Goal: Task Accomplishment & Management: Manage account settings

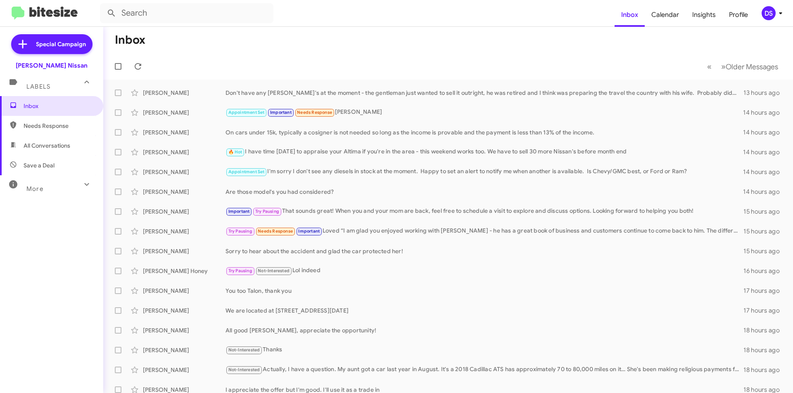
click at [777, 17] on icon at bounding box center [780, 13] width 10 height 10
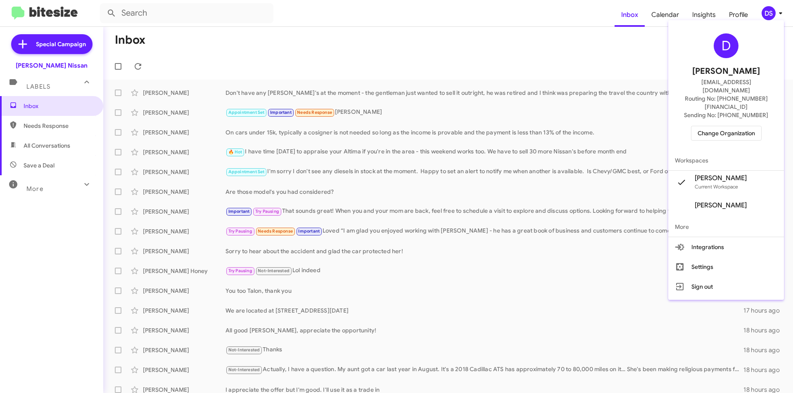
click at [728, 126] on span "Change Organization" at bounding box center [725, 133] width 57 height 14
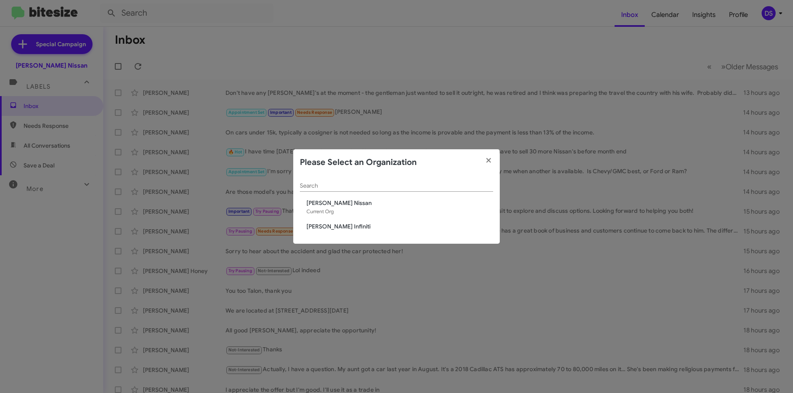
click at [335, 225] on span "[PERSON_NAME] Infiniti" at bounding box center [399, 226] width 187 height 8
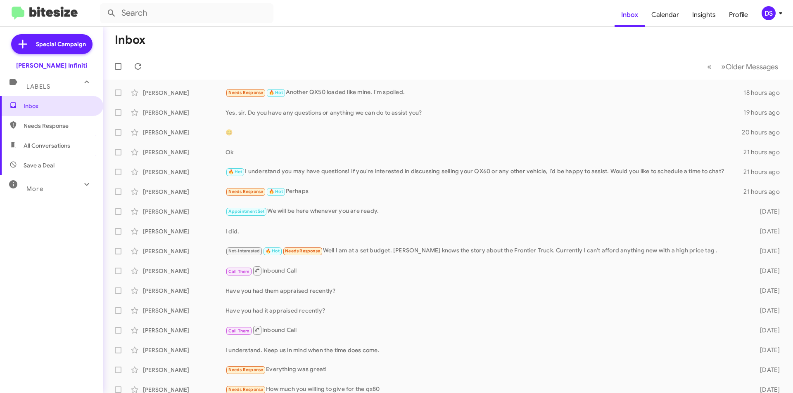
click at [45, 147] on span "All Conversations" at bounding box center [47, 146] width 47 height 8
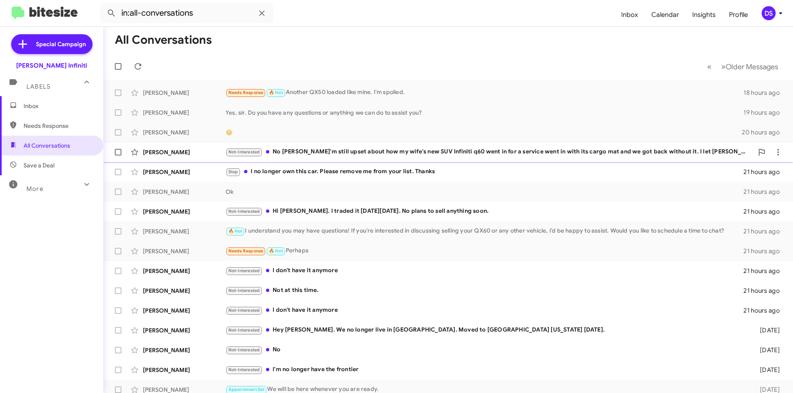
click at [346, 147] on div "Not-Interested No [PERSON_NAME]'m still upset about how my wife's new SUV Infin…" at bounding box center [489, 151] width 528 height 9
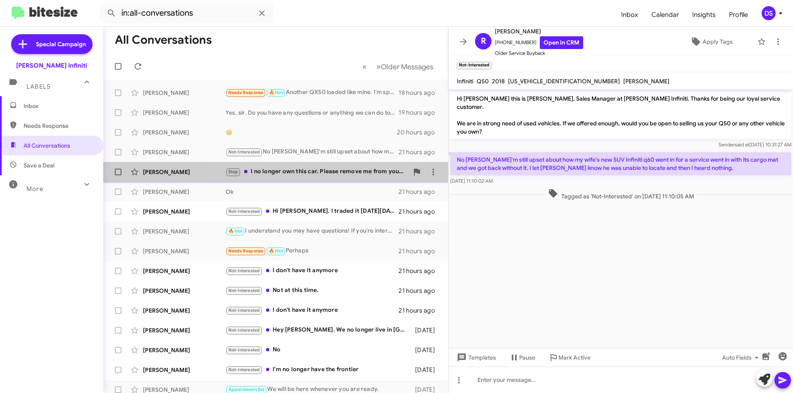
click at [290, 171] on div "Stop I no longer own this car. Please remove me from your list. Thanks" at bounding box center [316, 171] width 183 height 9
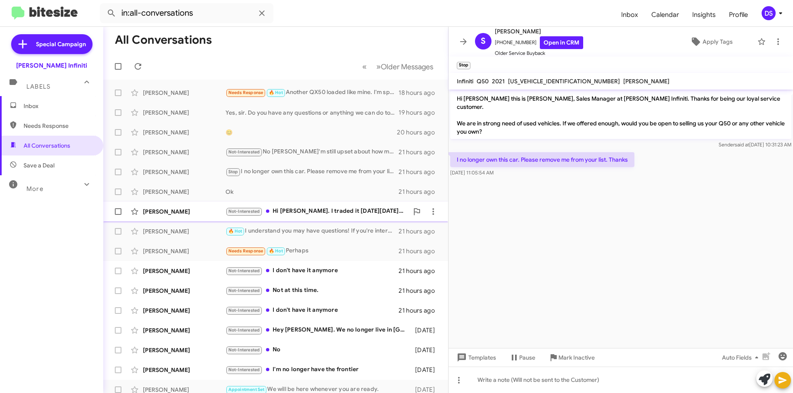
click at [298, 212] on div "Not-Interested Hi [PERSON_NAME]. I traded it [DATE][DATE]. No plans to sell any…" at bounding box center [316, 211] width 183 height 9
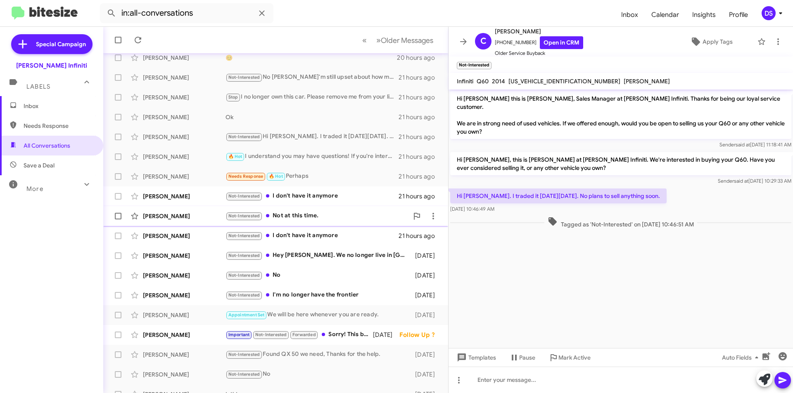
scroll to position [83, 0]
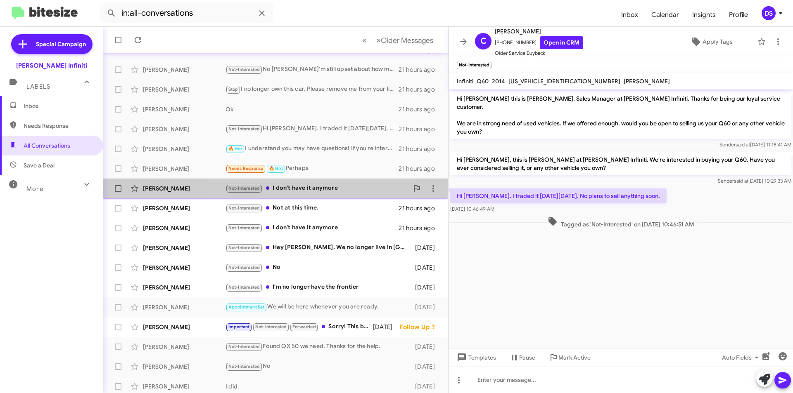
click at [305, 192] on div "Not-Interested I don't have it anymore" at bounding box center [316, 188] width 183 height 9
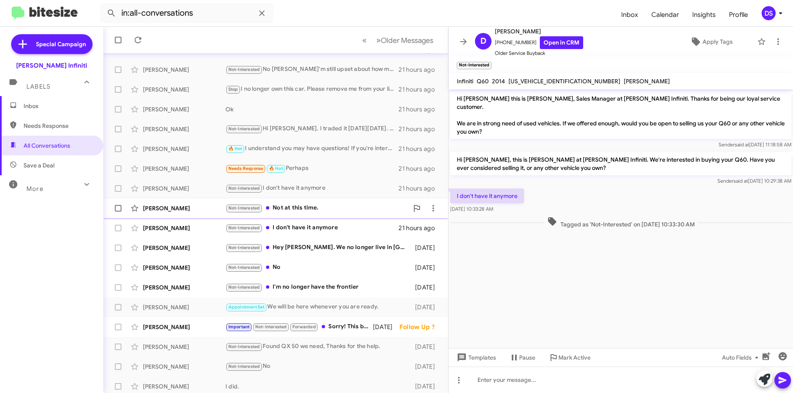
click at [294, 208] on div "Not-Interested Not at this time." at bounding box center [316, 208] width 183 height 9
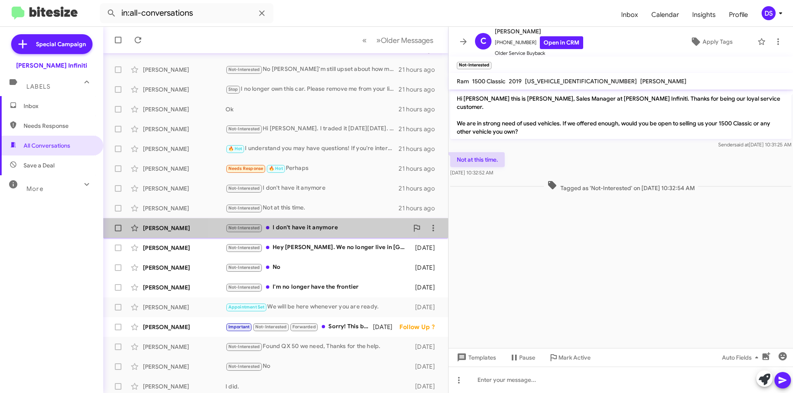
click at [312, 226] on div "Not-Interested I don't have it anymore" at bounding box center [316, 227] width 183 height 9
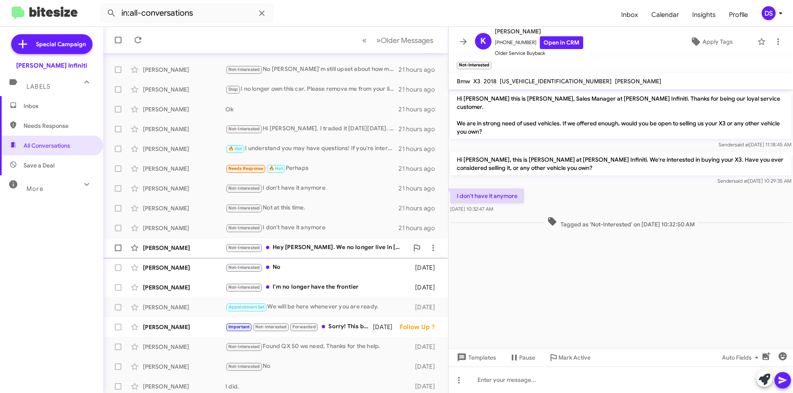
click at [313, 249] on div "Not-Interested Hey [PERSON_NAME]. We no longer live in [GEOGRAPHIC_DATA]. Moved…" at bounding box center [316, 247] width 183 height 9
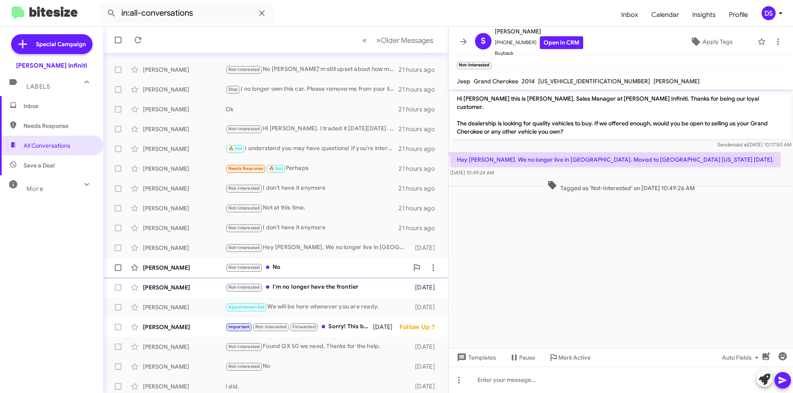
click at [289, 267] on div "Not-Interested No" at bounding box center [316, 267] width 183 height 9
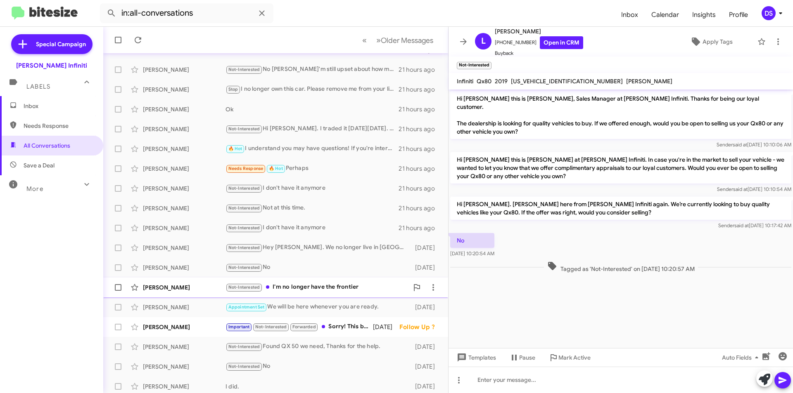
click at [315, 285] on div "Not-Interested I'm no longer have the frontier" at bounding box center [316, 287] width 183 height 9
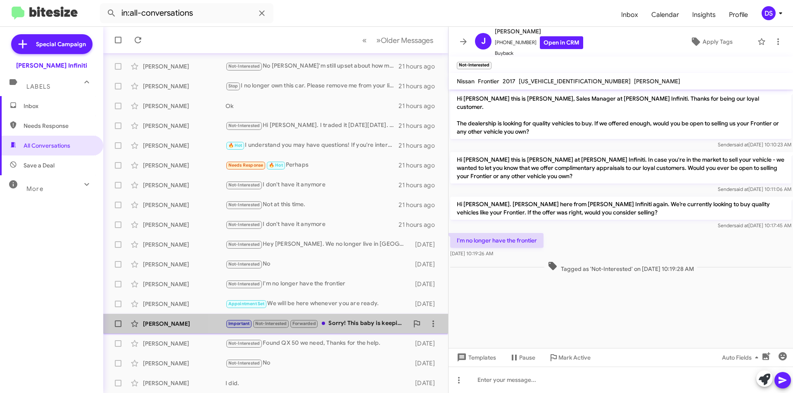
click at [338, 322] on div "Important Not-Interested Forwarded Sorry! This baby is keeping me busy. Milage …" at bounding box center [316, 323] width 183 height 9
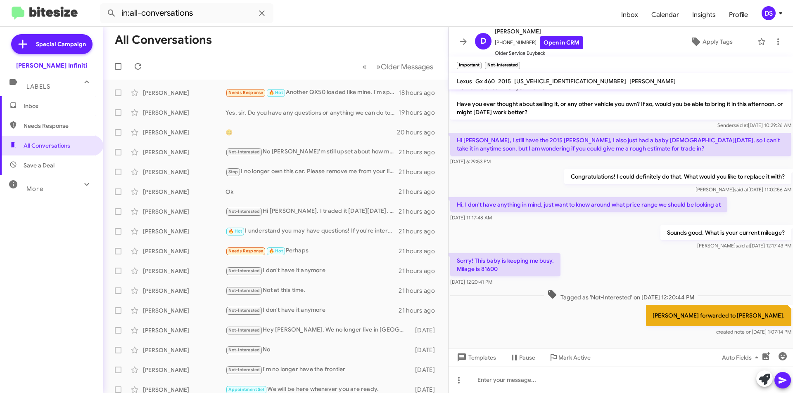
click at [47, 165] on span "Save a Deal" at bounding box center [39, 165] width 31 height 8
type input "in:not-interested"
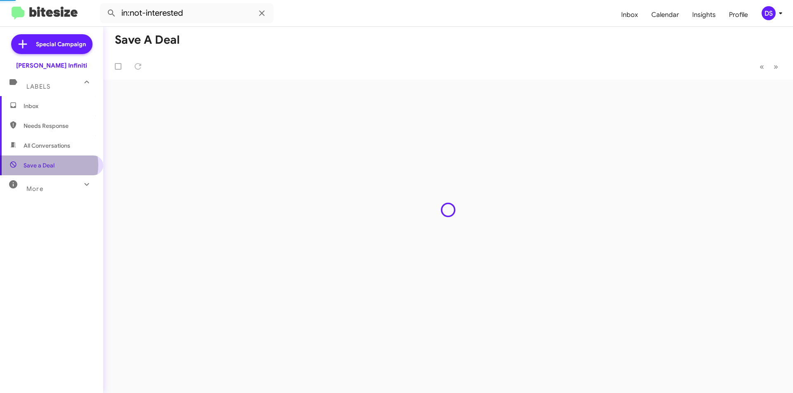
click at [47, 165] on span "Save a Deal" at bounding box center [39, 165] width 31 height 8
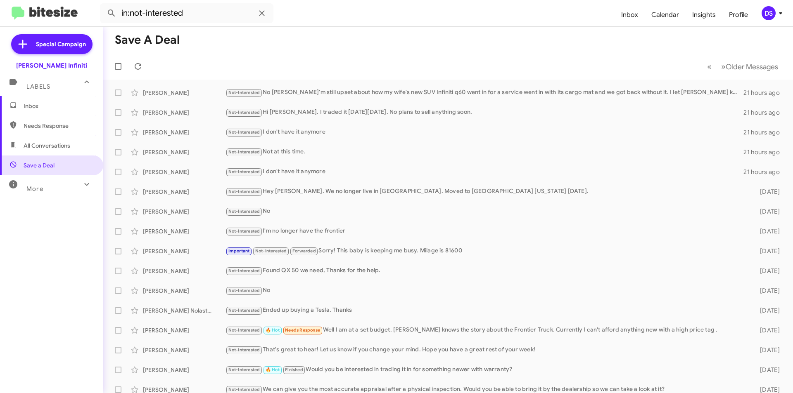
click at [43, 106] on span "Inbox" at bounding box center [59, 106] width 70 height 8
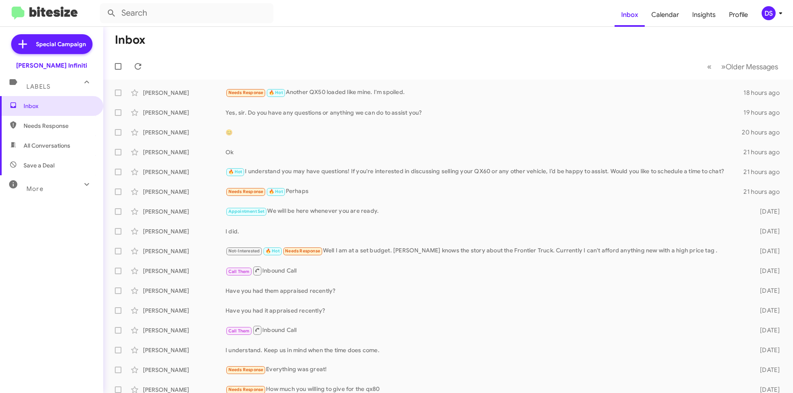
click at [772, 13] on div "DS" at bounding box center [768, 13] width 14 height 14
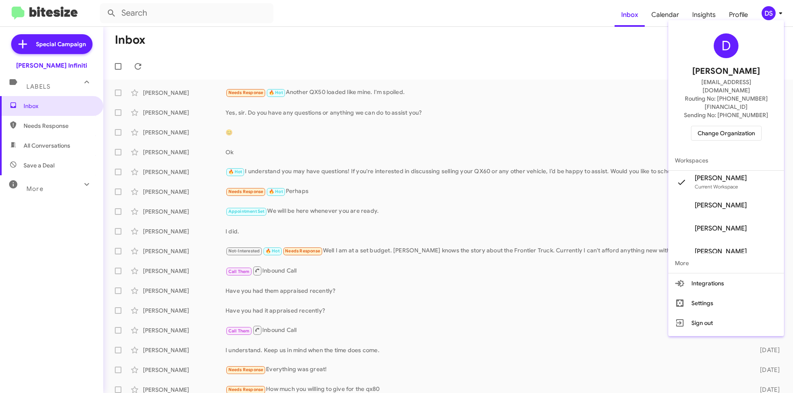
click at [739, 106] on div "D [PERSON_NAME] [EMAIL_ADDRESS][DOMAIN_NAME] Routing No: [PHONE_NUMBER][FINANCI…" at bounding box center [726, 87] width 116 height 127
click at [743, 126] on span "Change Organization" at bounding box center [725, 133] width 57 height 14
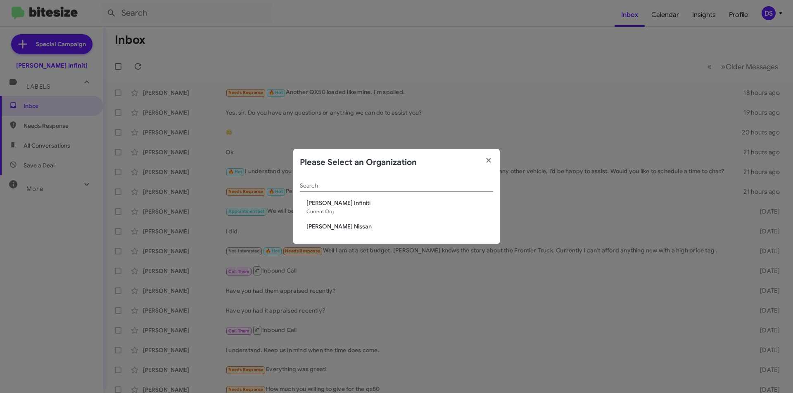
click at [335, 226] on span "[PERSON_NAME] Nissan" at bounding box center [399, 226] width 187 height 8
